Goal: Transaction & Acquisition: Book appointment/travel/reservation

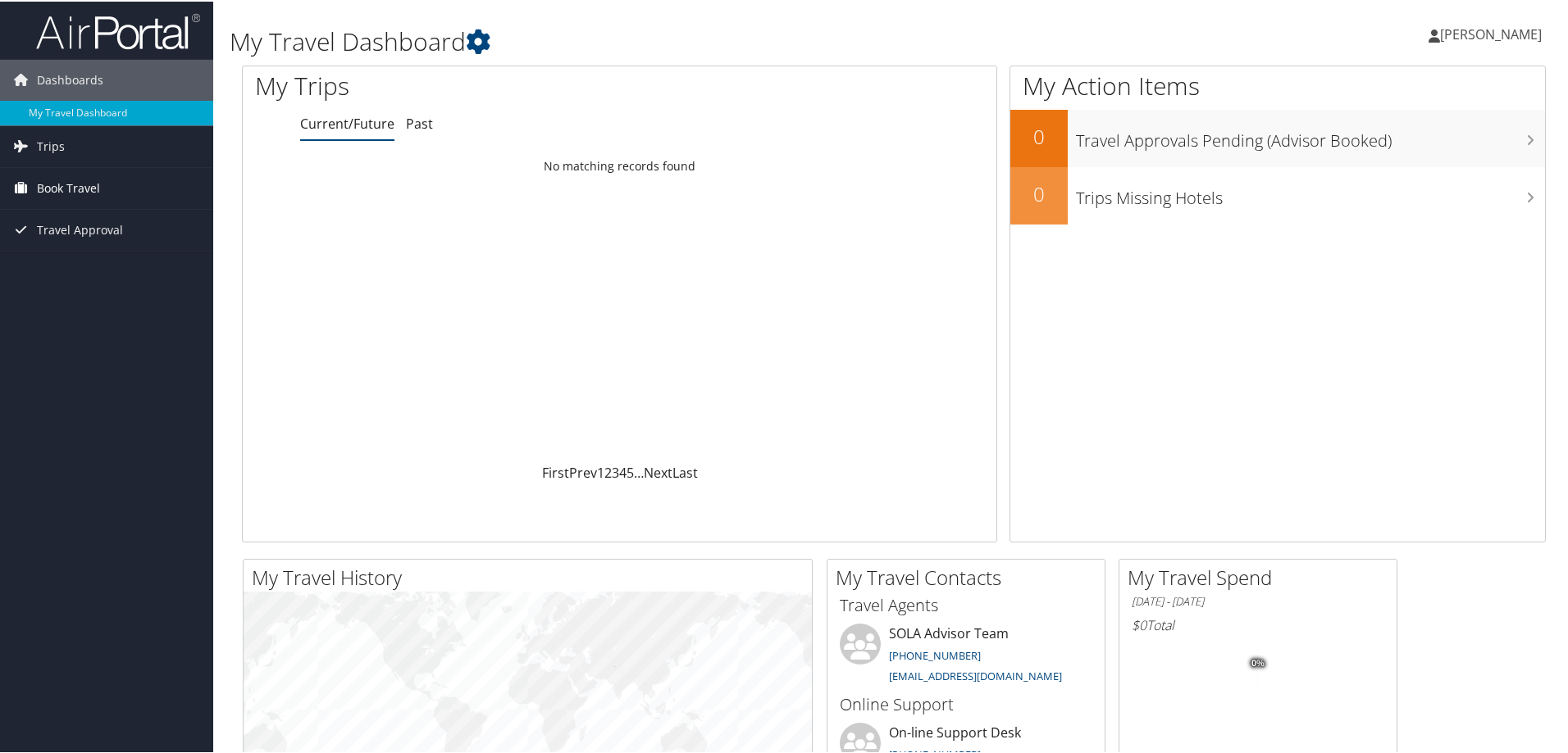
click at [91, 192] on span "Book Travel" at bounding box center [68, 187] width 63 height 41
click at [94, 237] on link "Book/Manage Online Trips" at bounding box center [106, 244] width 213 height 24
click at [1497, 32] on span "[PERSON_NAME]" at bounding box center [1491, 32] width 102 height 18
click at [1394, 264] on link "Sign Out" at bounding box center [1446, 267] width 183 height 28
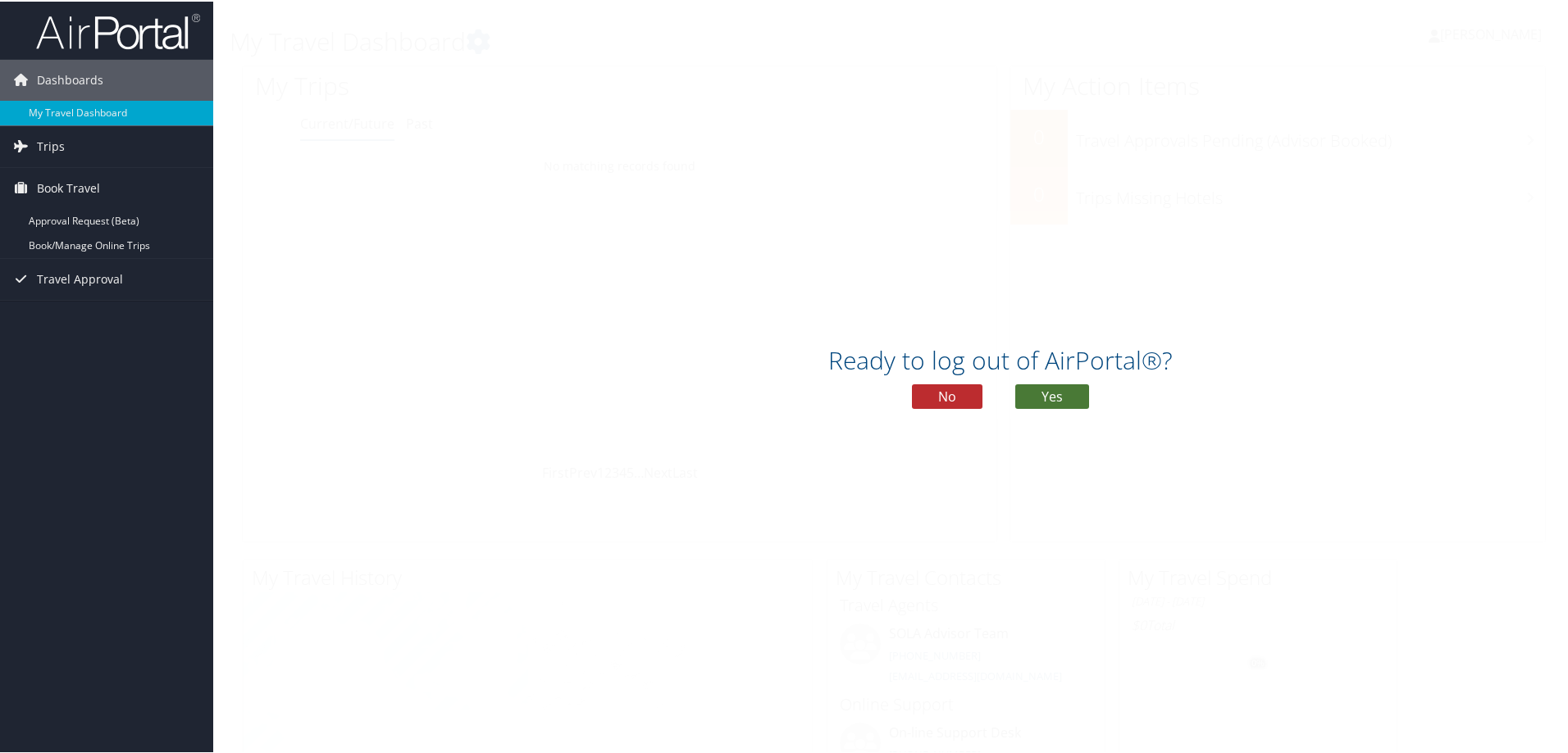
click at [1050, 388] on button "Yes" at bounding box center [1052, 395] width 74 height 24
